Goal: Information Seeking & Learning: Learn about a topic

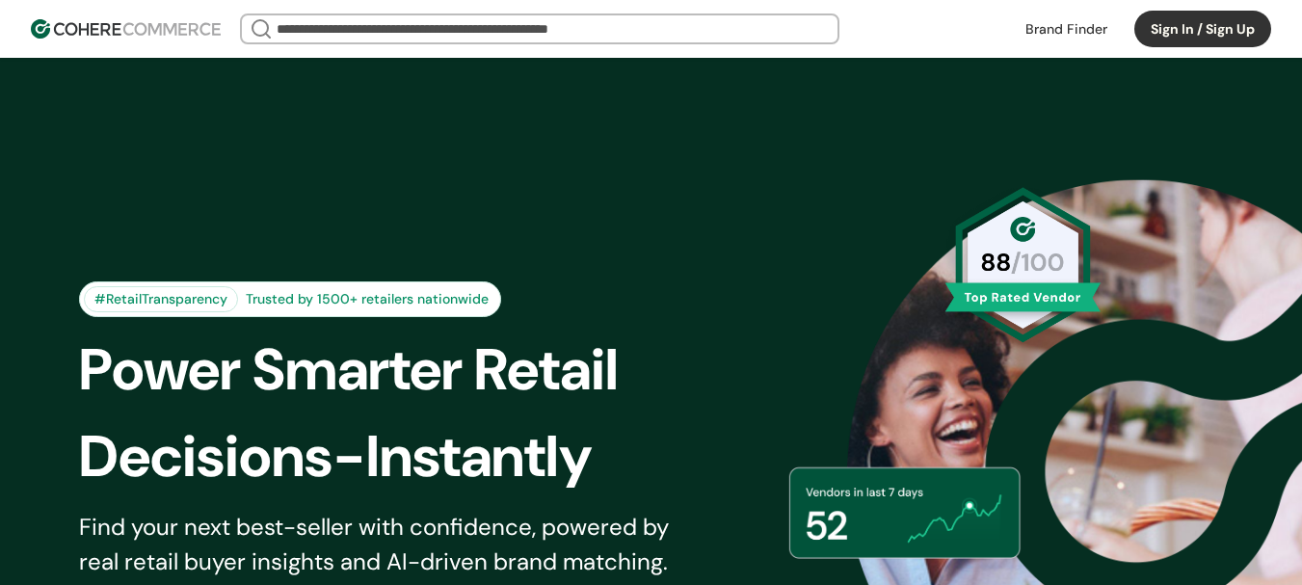
click at [1026, 16] on link at bounding box center [1066, 28] width 105 height 29
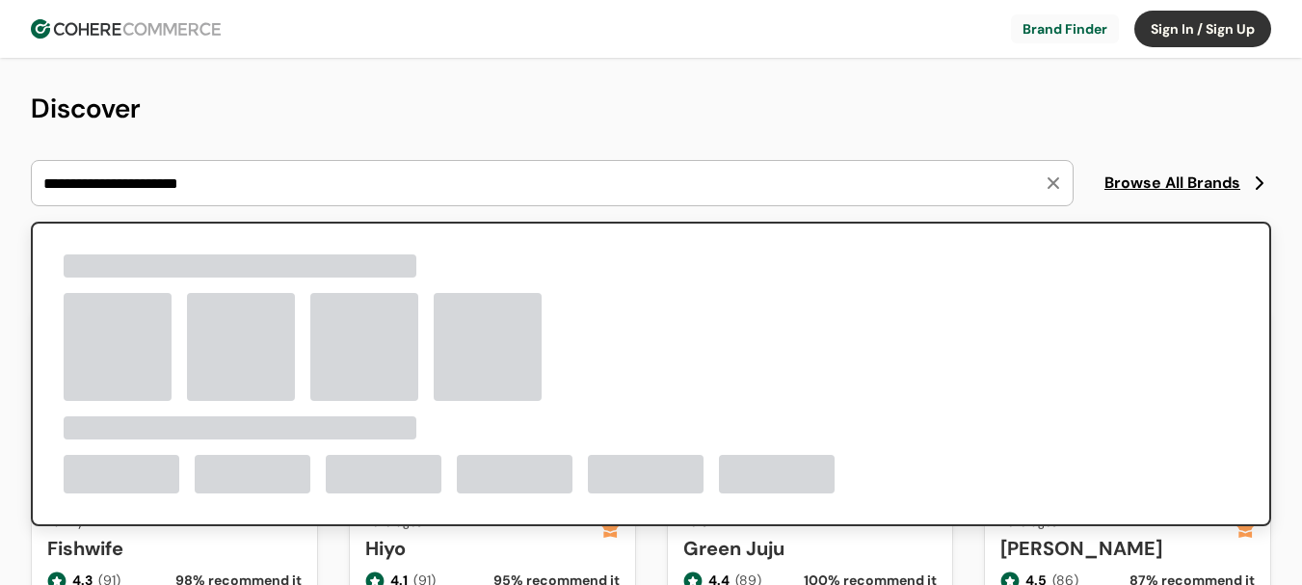
type input "**********"
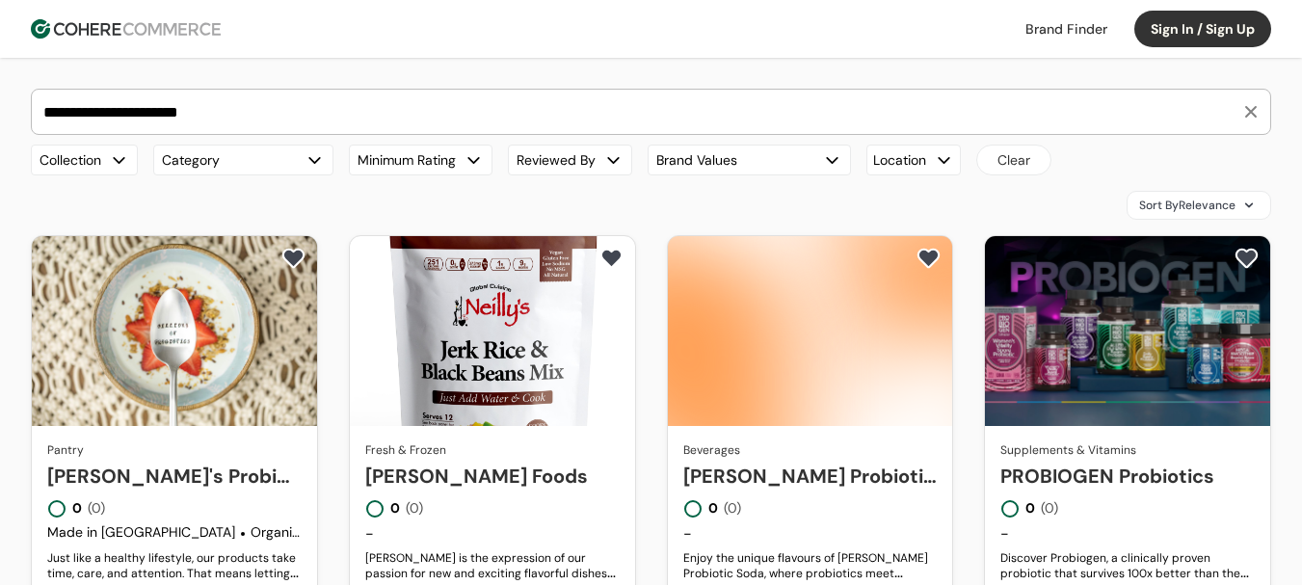
click at [192, 462] on link "[PERSON_NAME]'s Probiotic Foods" at bounding box center [174, 476] width 255 height 29
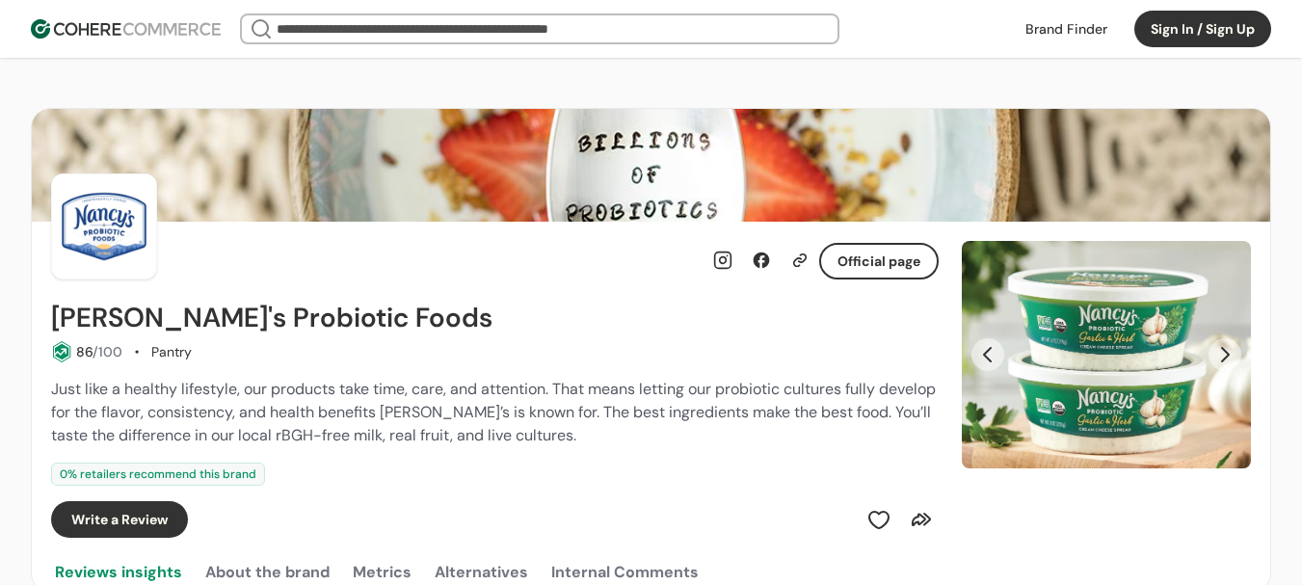
click at [1226, 356] on button "Next Slide" at bounding box center [1225, 354] width 33 height 33
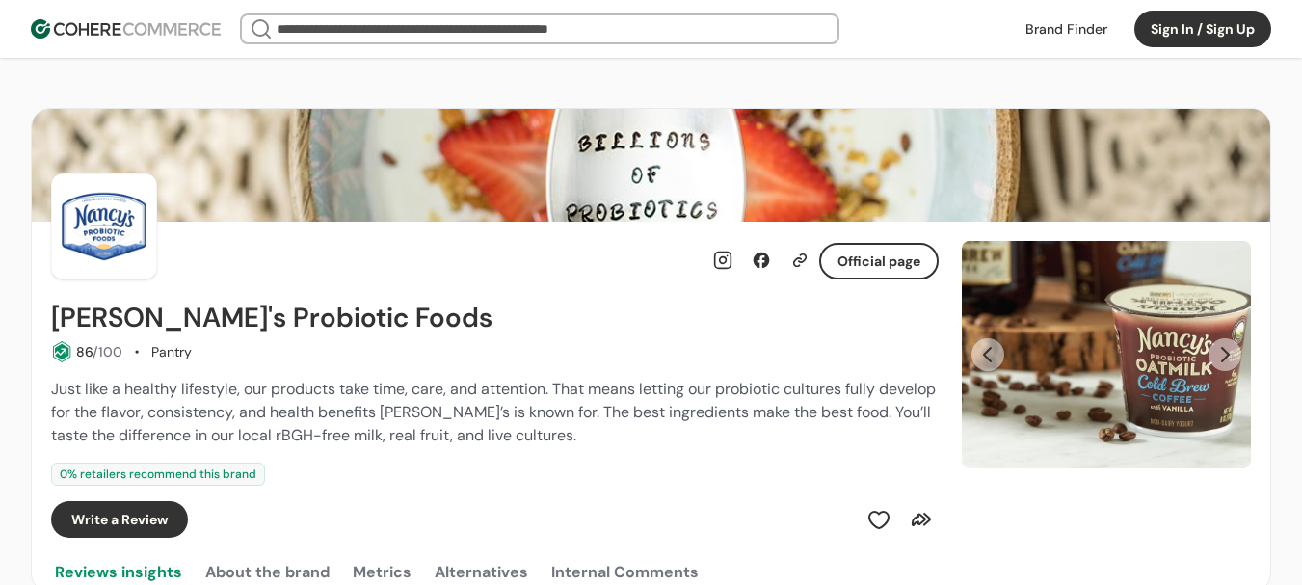
click at [1226, 356] on button "Next Slide" at bounding box center [1225, 354] width 33 height 33
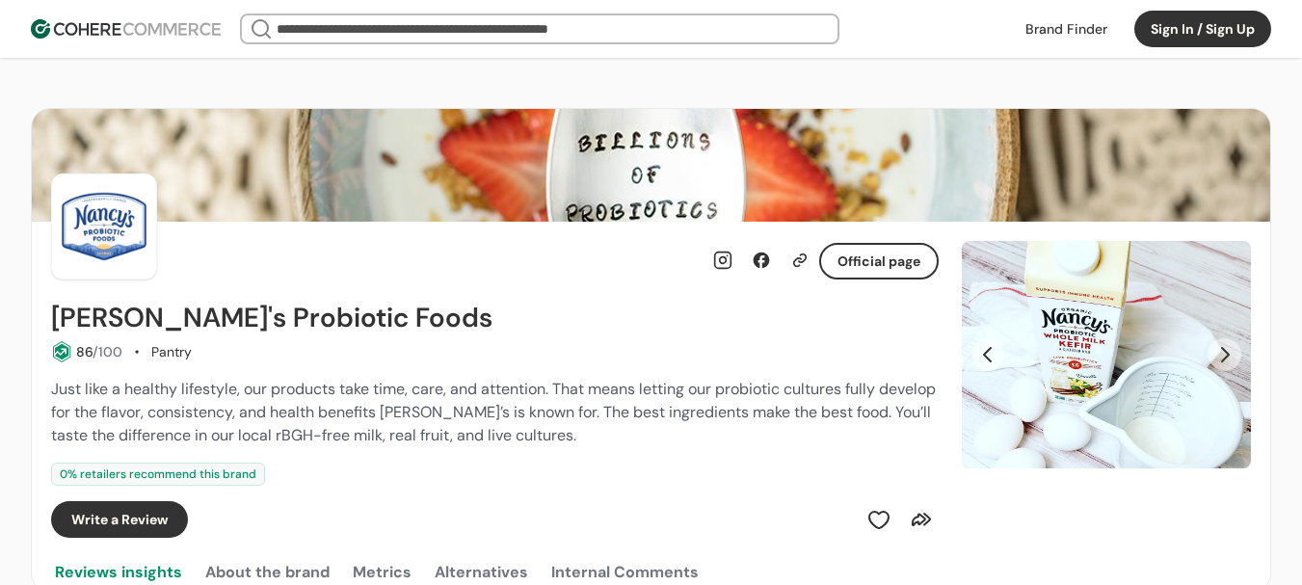
click at [1226, 356] on button "Next Slide" at bounding box center [1225, 354] width 33 height 33
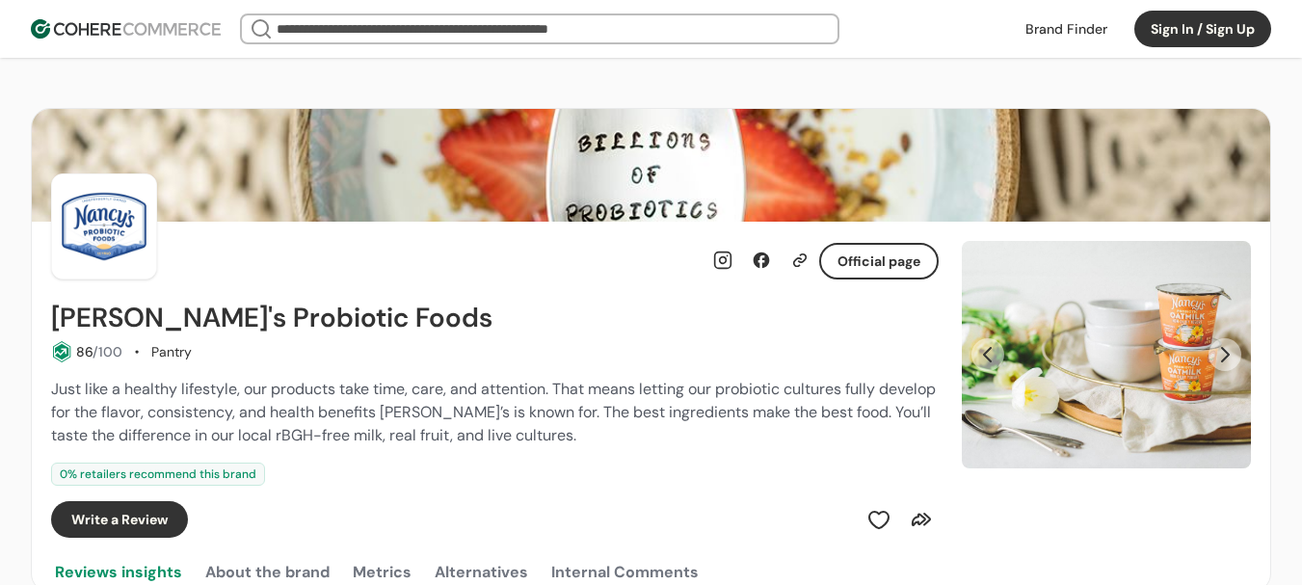
click at [1226, 356] on button "Next Slide" at bounding box center [1225, 354] width 33 height 33
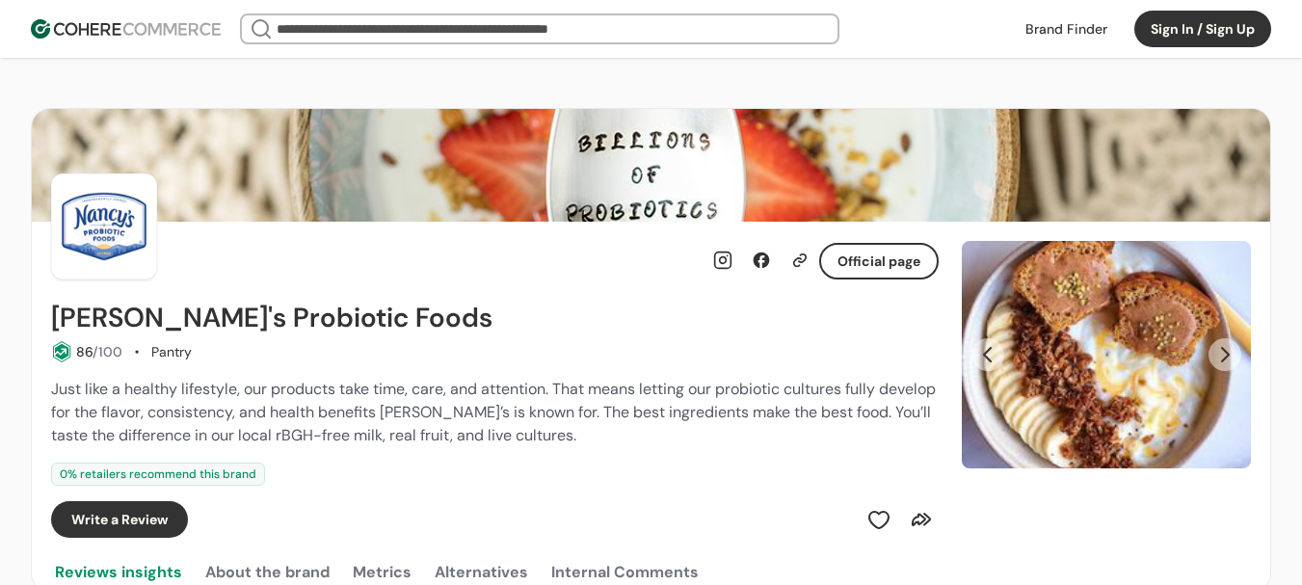
click at [1226, 356] on button "Next Slide" at bounding box center [1225, 354] width 33 height 33
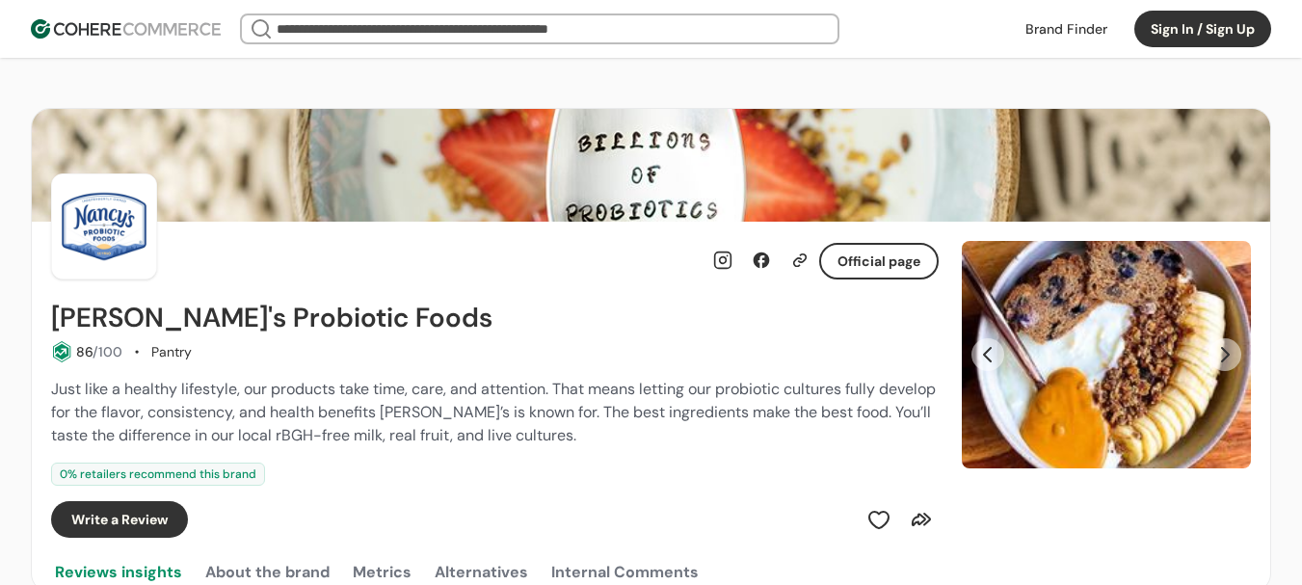
click at [1226, 356] on button "Next Slide" at bounding box center [1225, 354] width 33 height 33
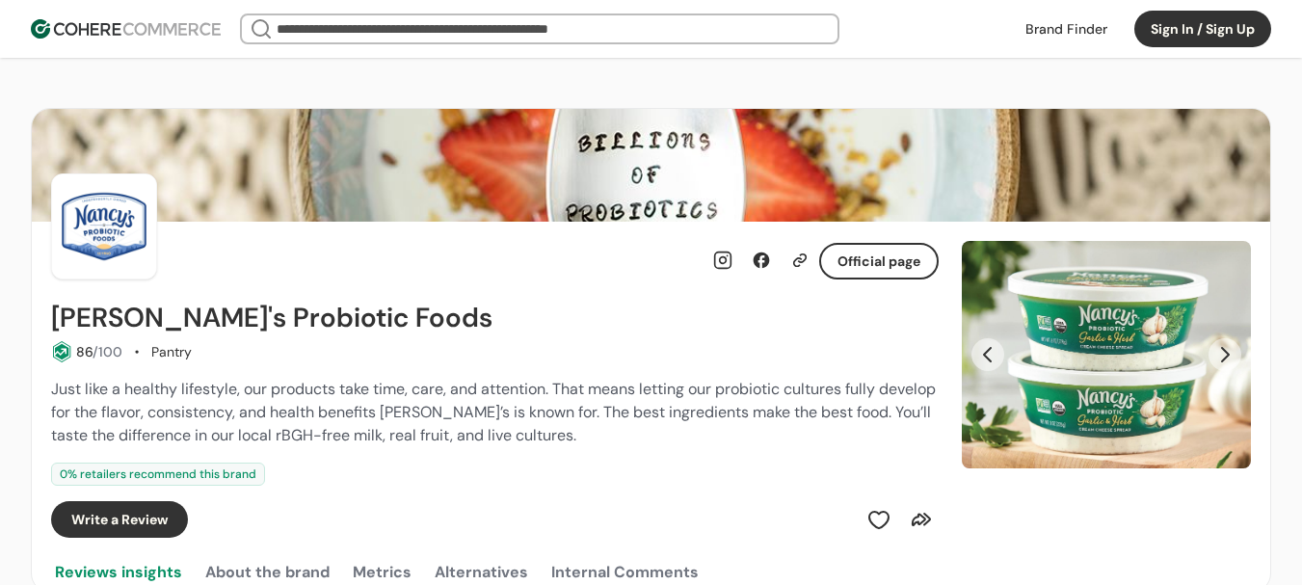
click at [1212, 352] on button "Next Slide" at bounding box center [1225, 354] width 33 height 33
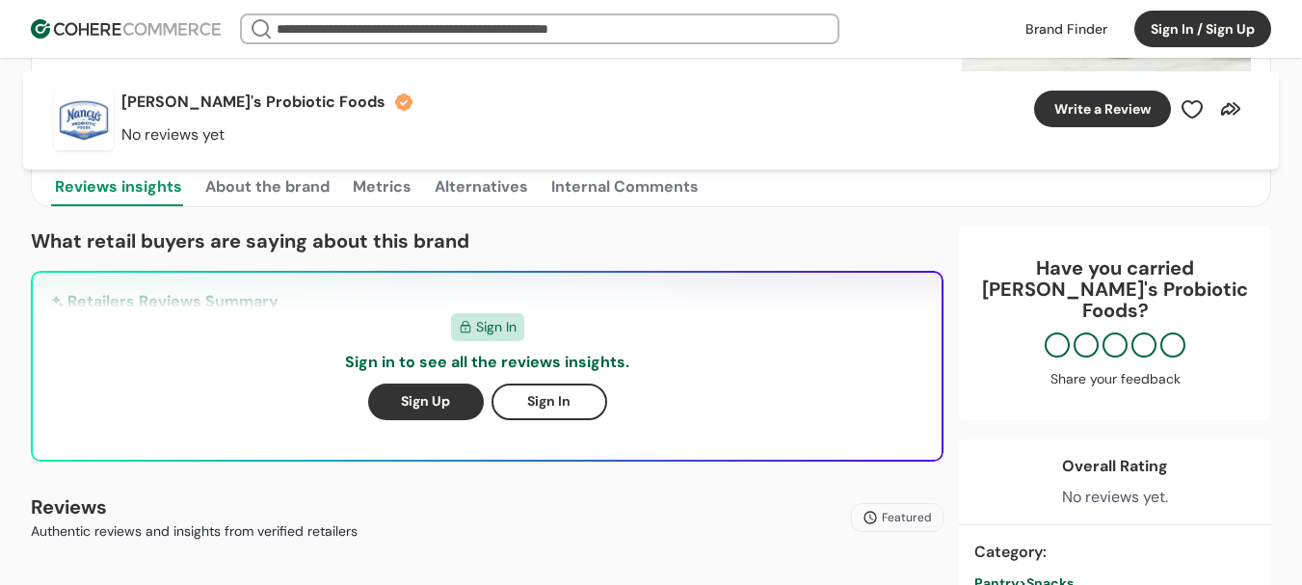
scroll to position [675, 0]
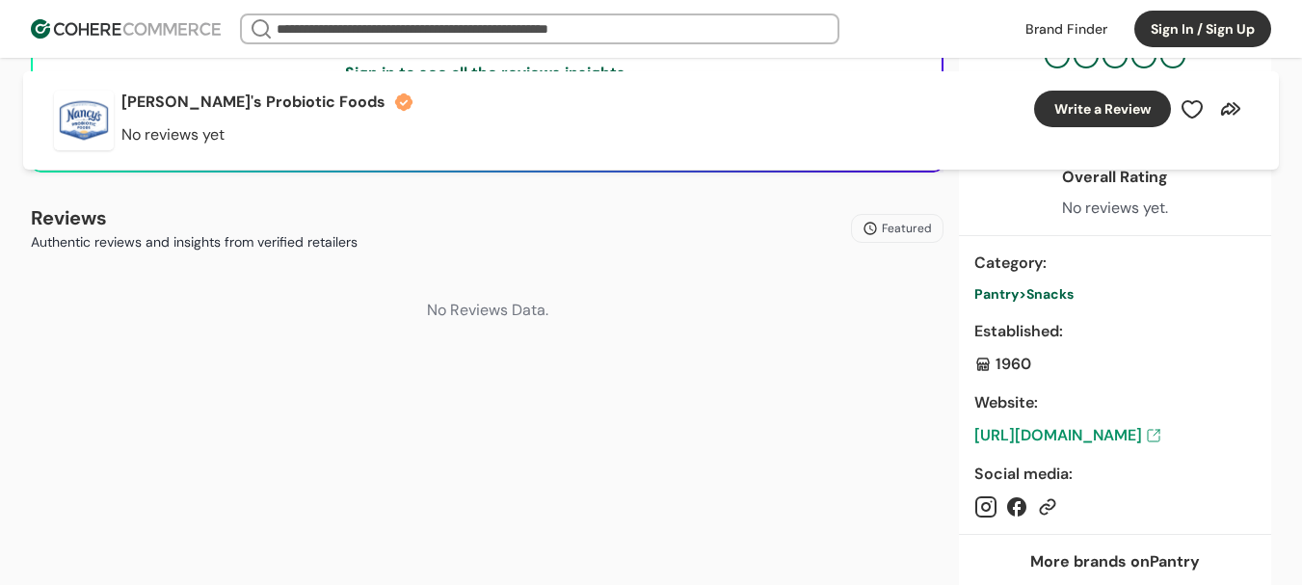
click at [1125, 424] on link "https://nancysyogurt.com/" at bounding box center [1116, 435] width 282 height 23
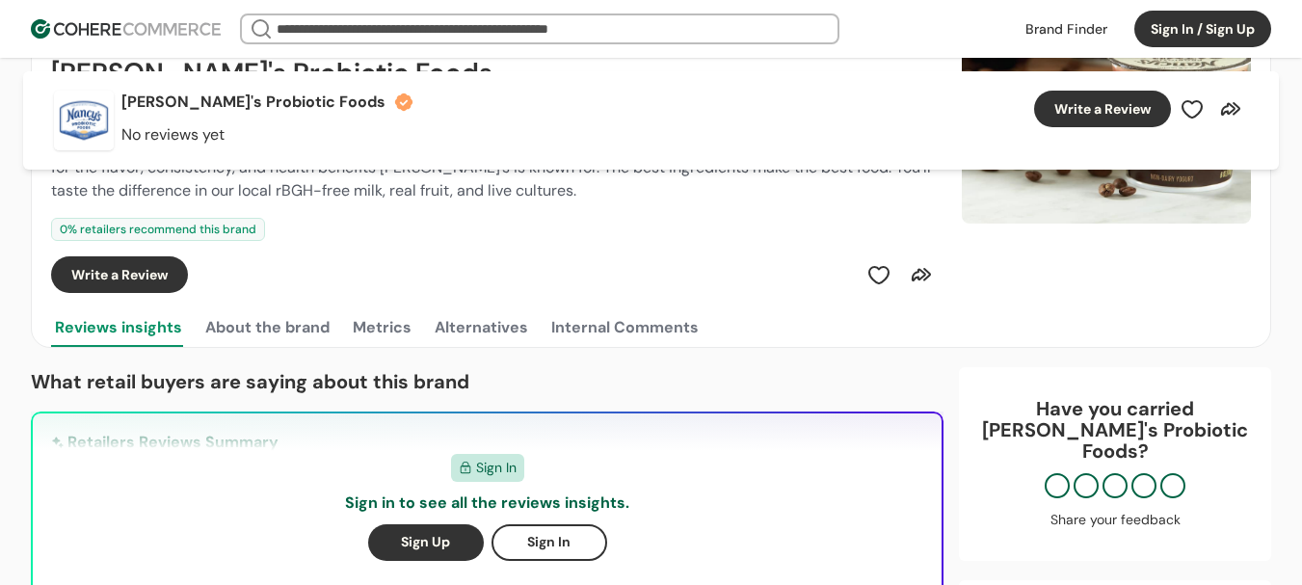
scroll to position [193, 0]
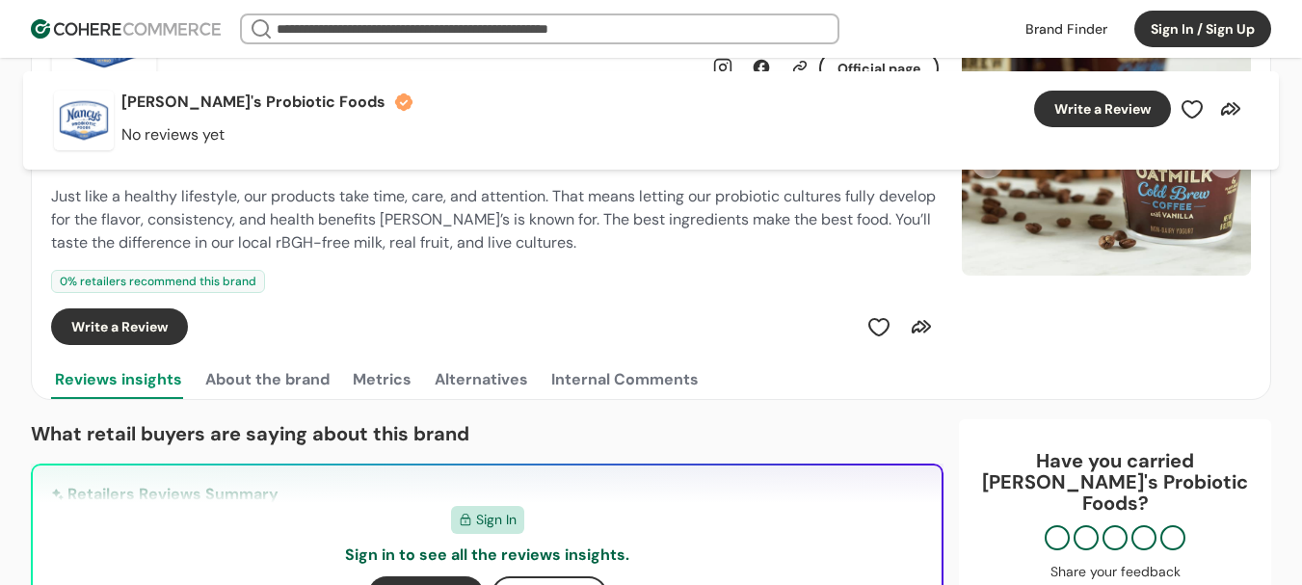
click at [620, 108] on div "Nancy's Probiotic Foods No reviews yet Write a Review" at bounding box center [651, 120] width 1256 height 98
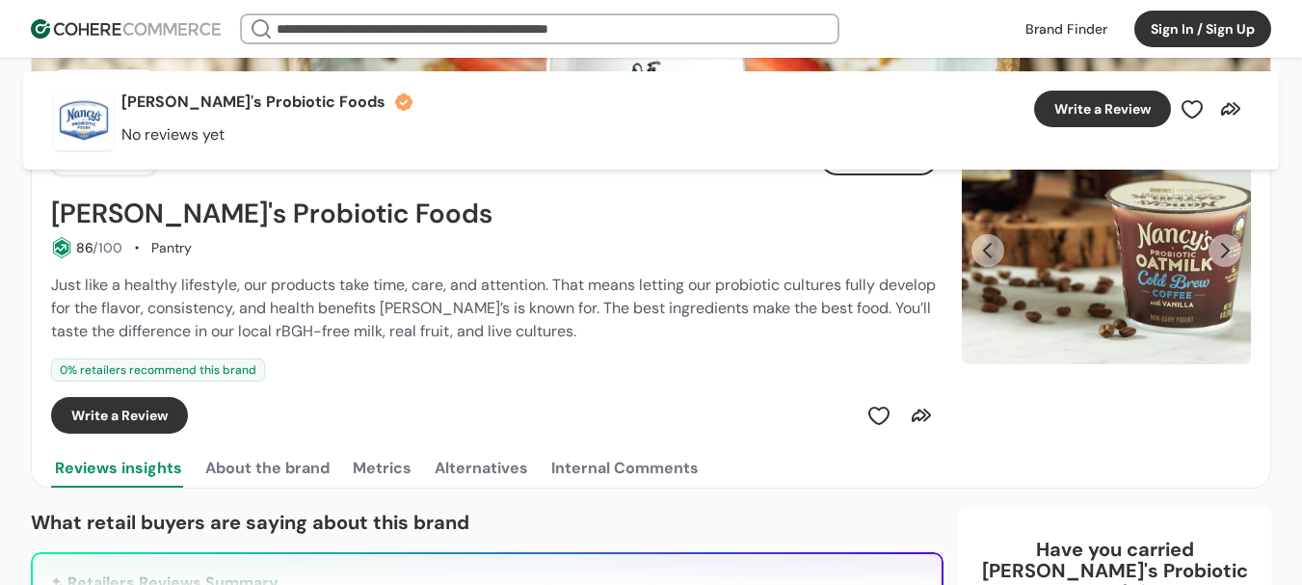
scroll to position [0, 0]
